Goal: Communication & Community: Answer question/provide support

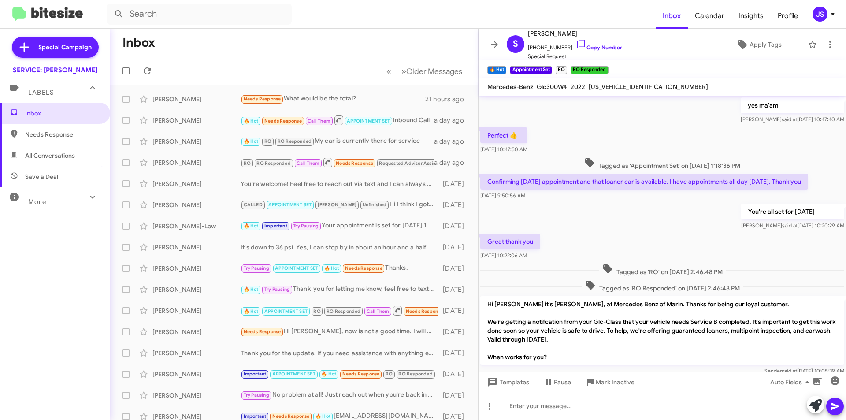
scroll to position [396, 0]
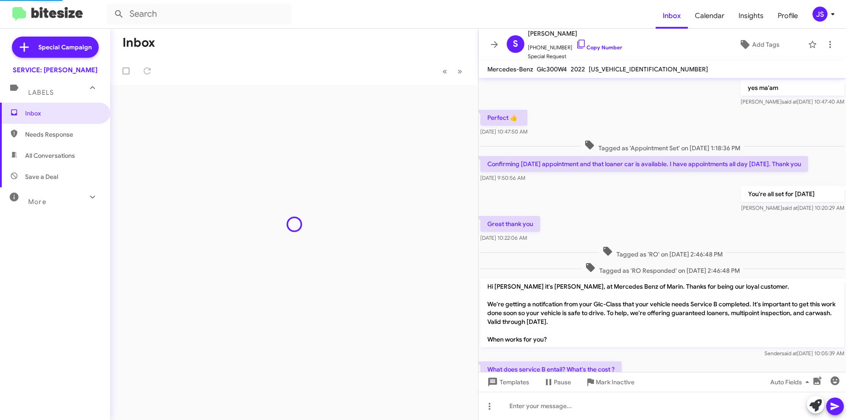
scroll to position [396, 0]
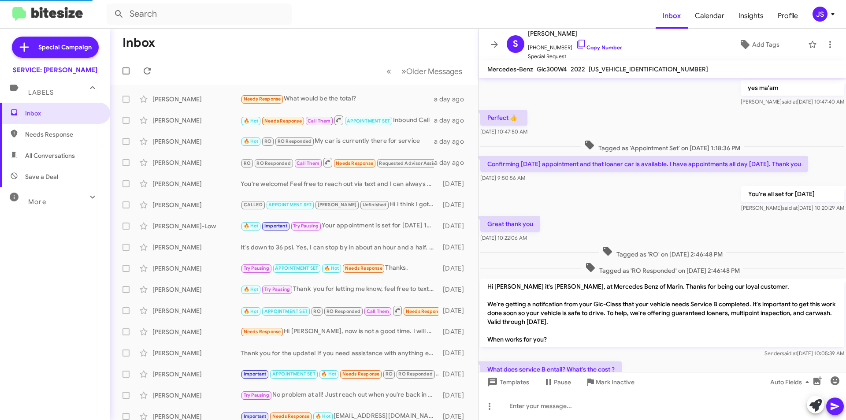
scroll to position [396, 0]
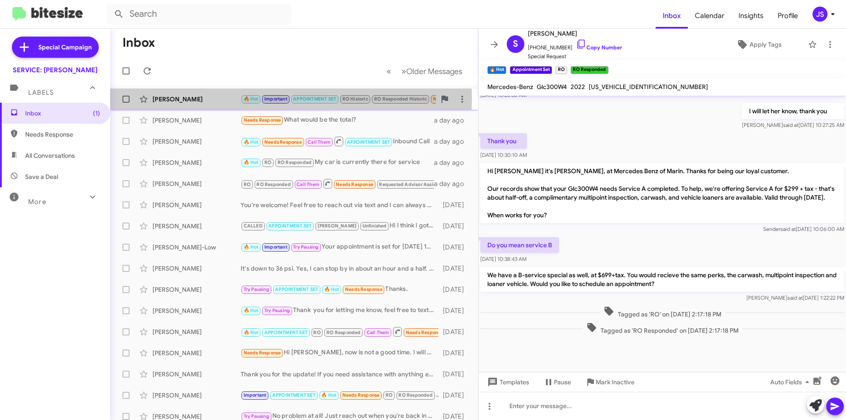
click at [227, 98] on div "[PERSON_NAME]" at bounding box center [196, 99] width 88 height 9
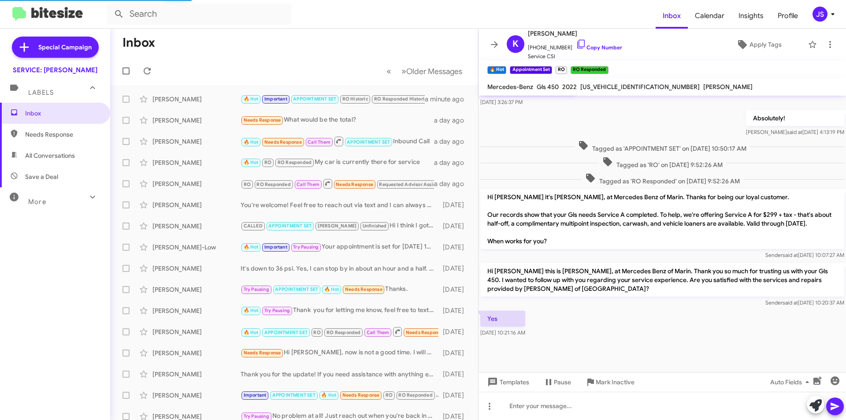
scroll to position [288, 0]
